Goal: Task Accomplishment & Management: Use online tool/utility

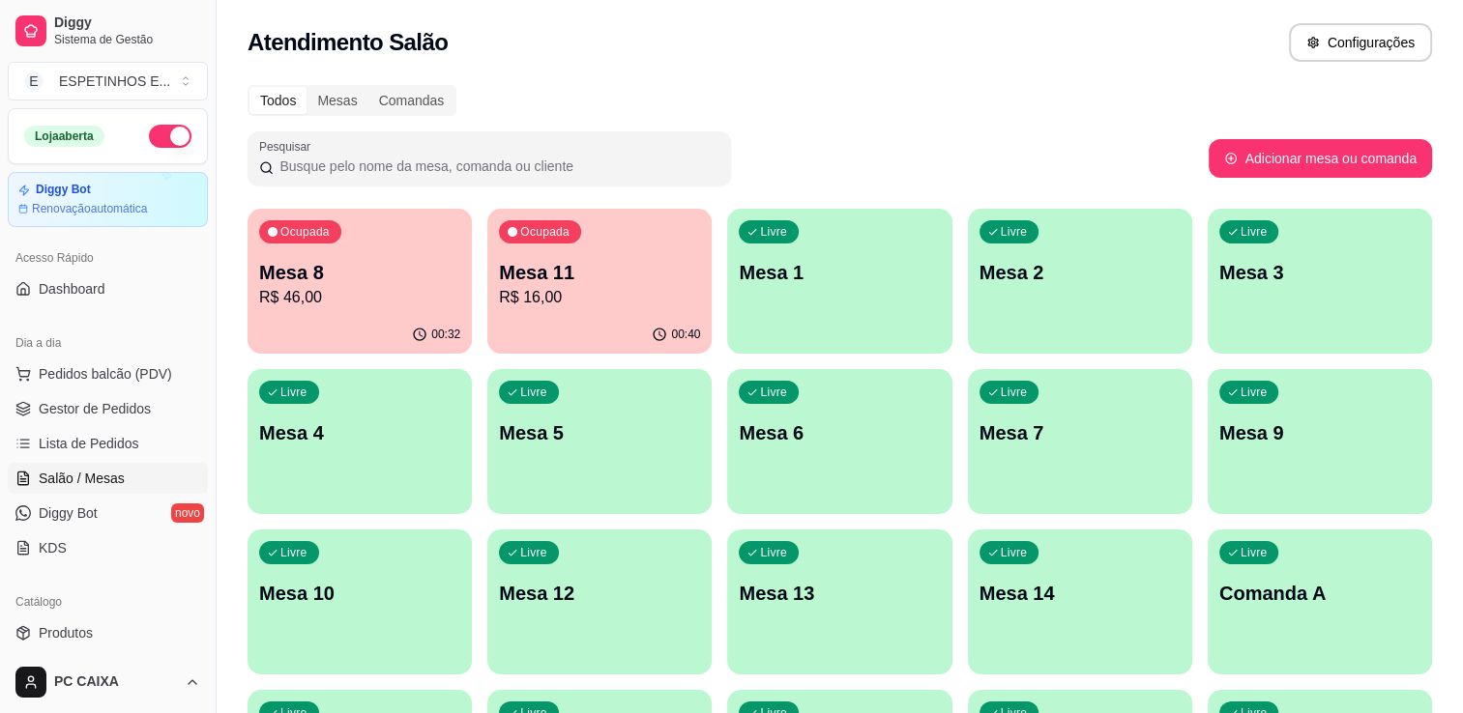
click at [86, 490] on link "Salão / Mesas" at bounding box center [108, 478] width 200 height 31
